Goal: Navigation & Orientation: Go to known website

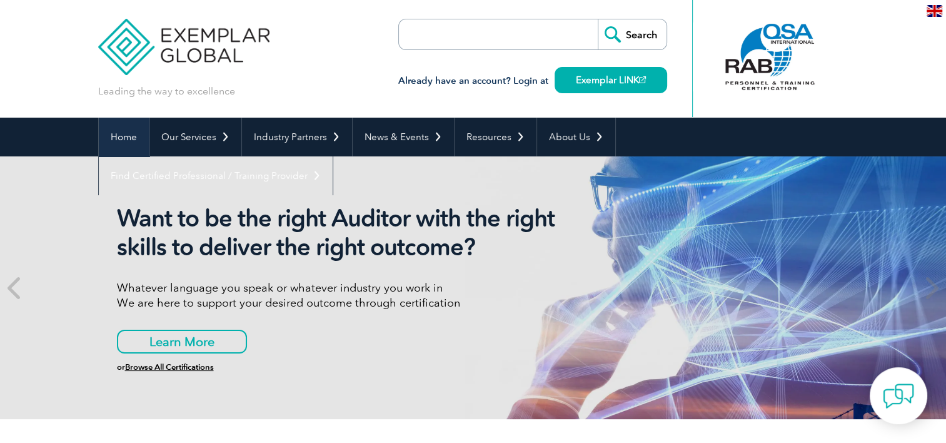
click at [124, 134] on link "Home" at bounding box center [124, 137] width 50 height 39
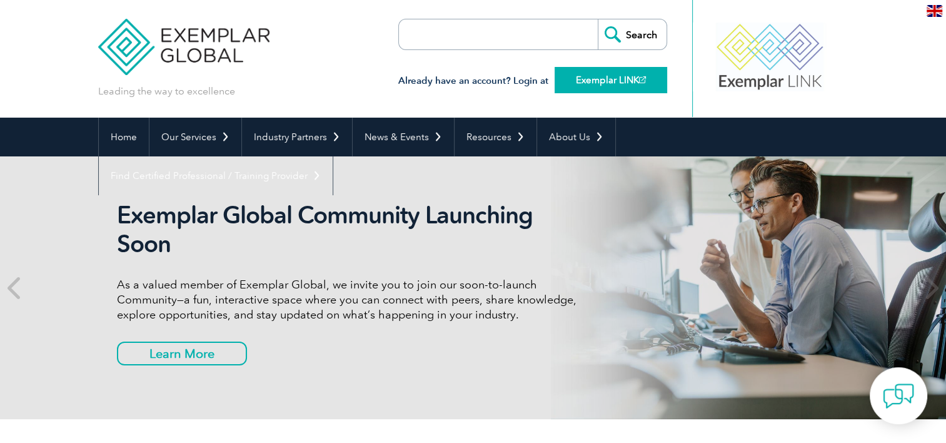
click at [597, 77] on link "Exemplar LINK" at bounding box center [611, 80] width 113 height 26
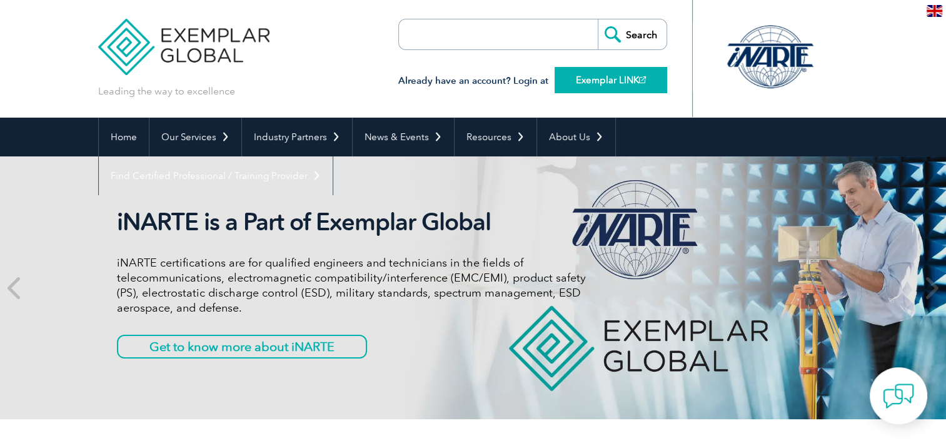
click at [610, 76] on link "Exemplar LINK" at bounding box center [611, 80] width 113 height 26
